Goal: Task Accomplishment & Management: Manage account settings

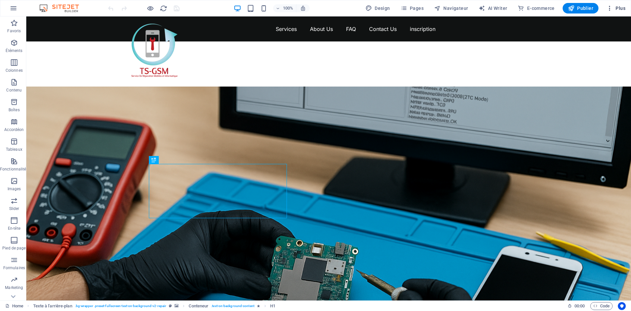
click at [610, 9] on icon "button" at bounding box center [609, 8] width 7 height 7
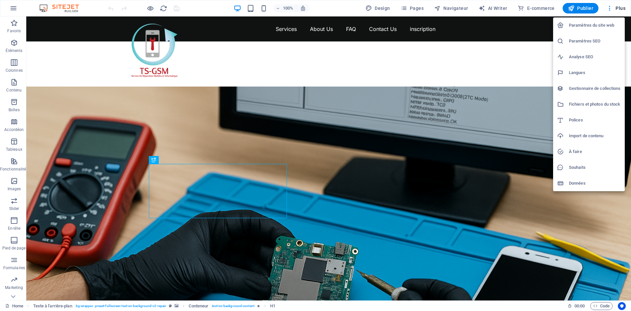
click at [606, 26] on h6 "Paramètres du site web" at bounding box center [595, 25] width 52 height 8
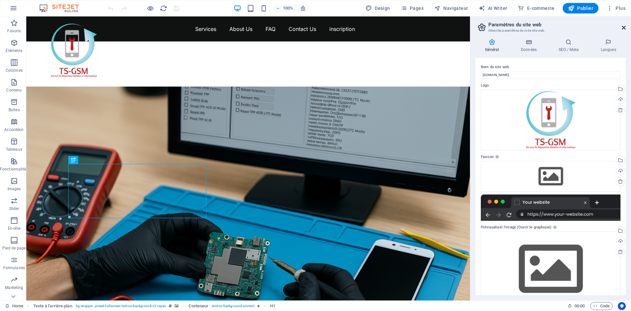
click at [624, 28] on icon at bounding box center [624, 27] width 4 height 5
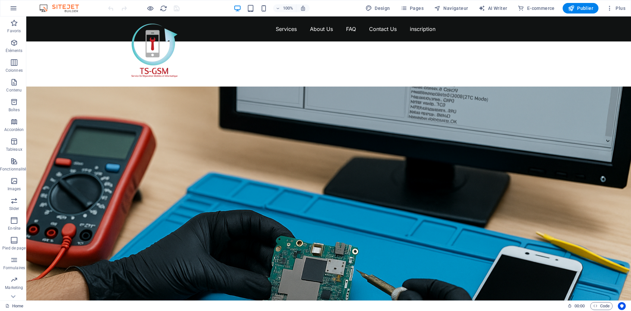
drag, startPoint x: 630, startPoint y: 90, endPoint x: 654, endPoint y: 31, distance: 63.3
click at [13, 9] on icon "button" at bounding box center [14, 8] width 8 height 8
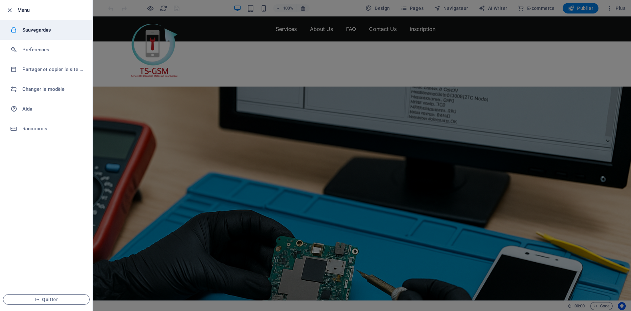
click at [49, 31] on h6 "Sauvegardes" at bounding box center [52, 30] width 61 height 8
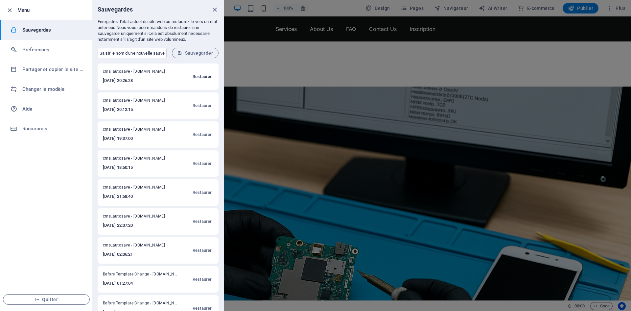
click at [199, 77] on span "Restaurer" at bounding box center [202, 77] width 19 height 8
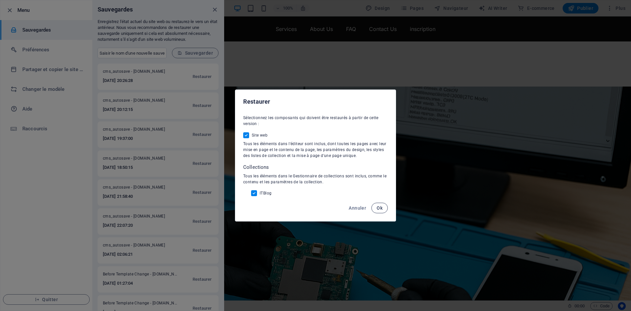
click at [379, 206] on span "Ok" at bounding box center [380, 207] width 6 height 5
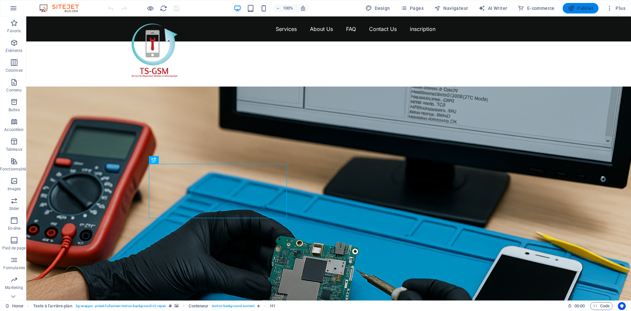
click at [586, 11] on span "Publier" at bounding box center [580, 8] width 25 height 7
